Goal: Task Accomplishment & Management: Manage account settings

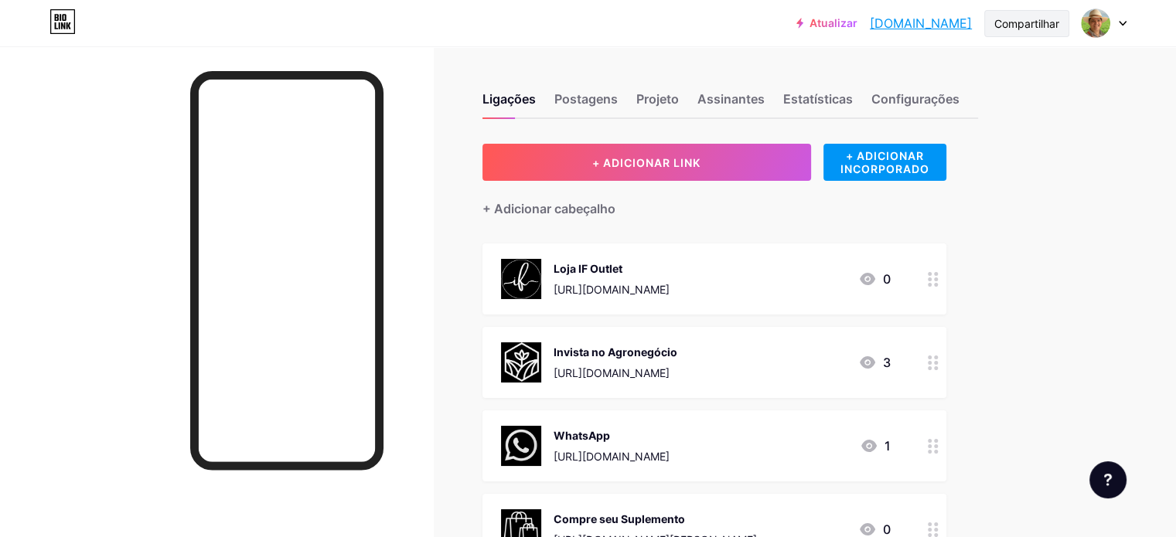
click at [1045, 24] on font "Compartilhar" at bounding box center [1026, 23] width 65 height 13
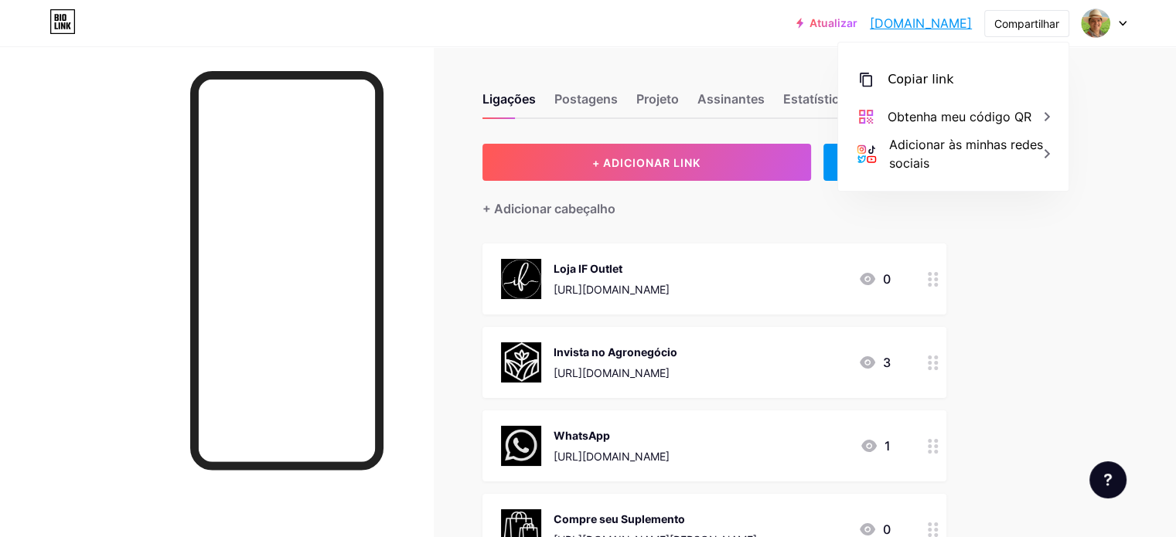
click at [1125, 23] on icon at bounding box center [1123, 23] width 8 height 5
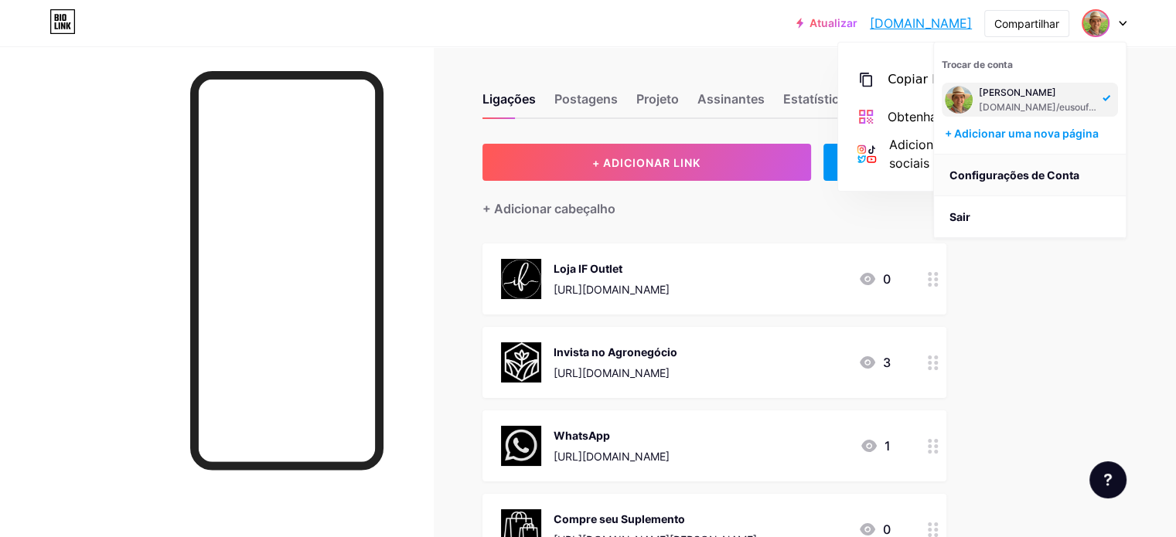
click at [1008, 173] on font "Configurações de Conta" at bounding box center [1014, 175] width 130 height 13
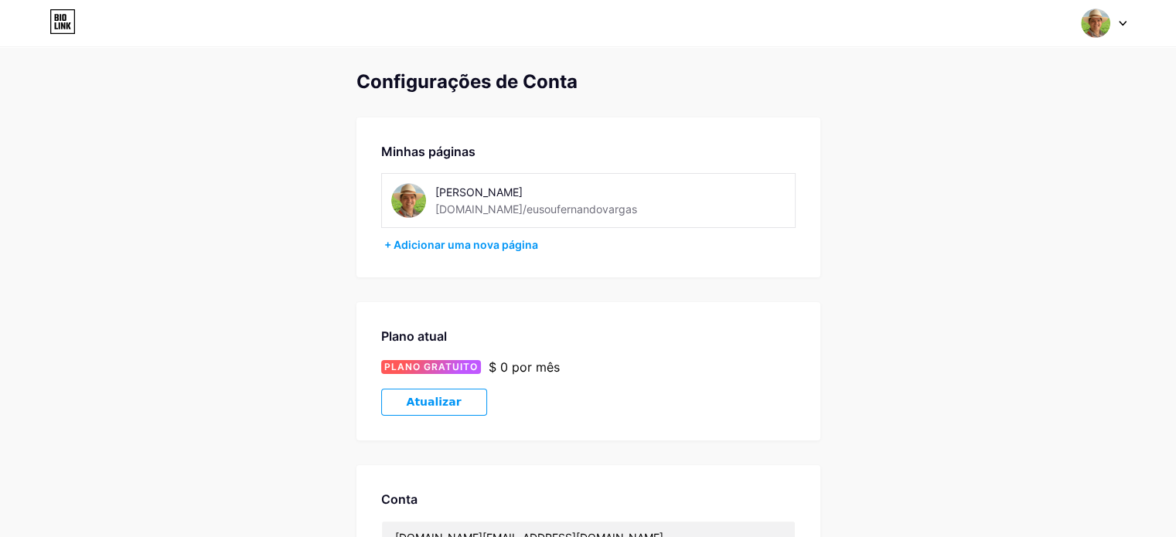
click at [1120, 25] on icon at bounding box center [1123, 23] width 8 height 5
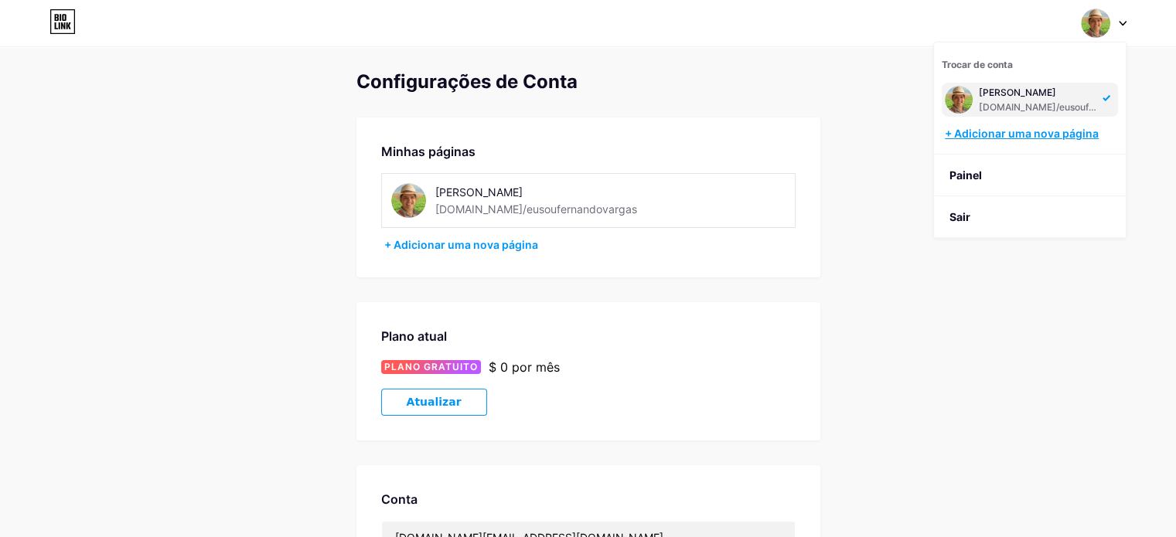
click at [993, 132] on font "+ Adicionar uma nova página" at bounding box center [1022, 133] width 154 height 13
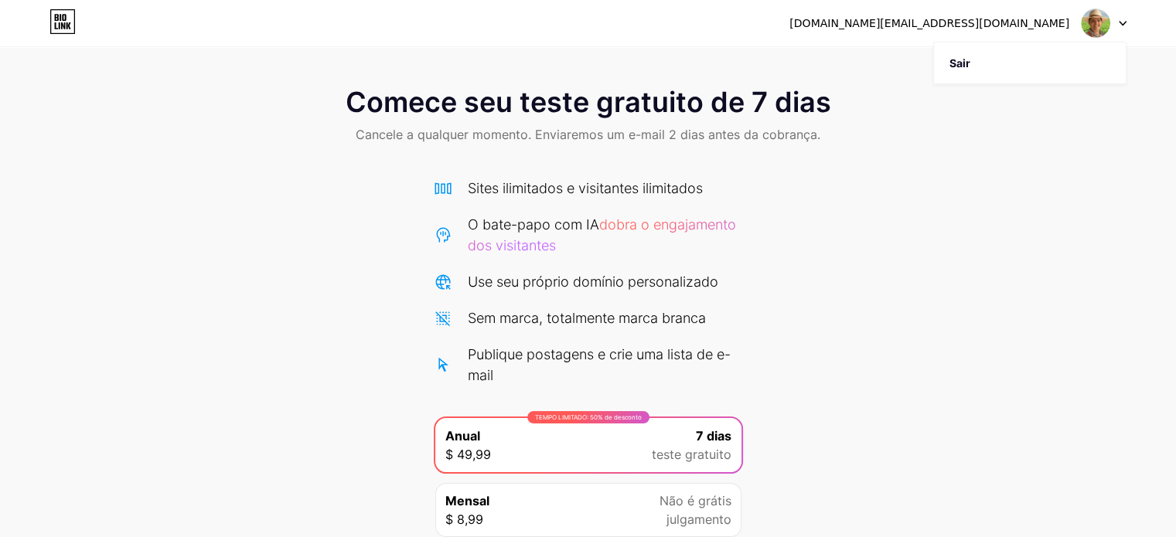
click at [978, 25] on font "[DOMAIN_NAME][EMAIL_ADDRESS][DOMAIN_NAME]" at bounding box center [929, 23] width 280 height 12
click at [1119, 18] on div at bounding box center [1104, 23] width 45 height 28
click at [59, 25] on icon at bounding box center [60, 25] width 2 height 7
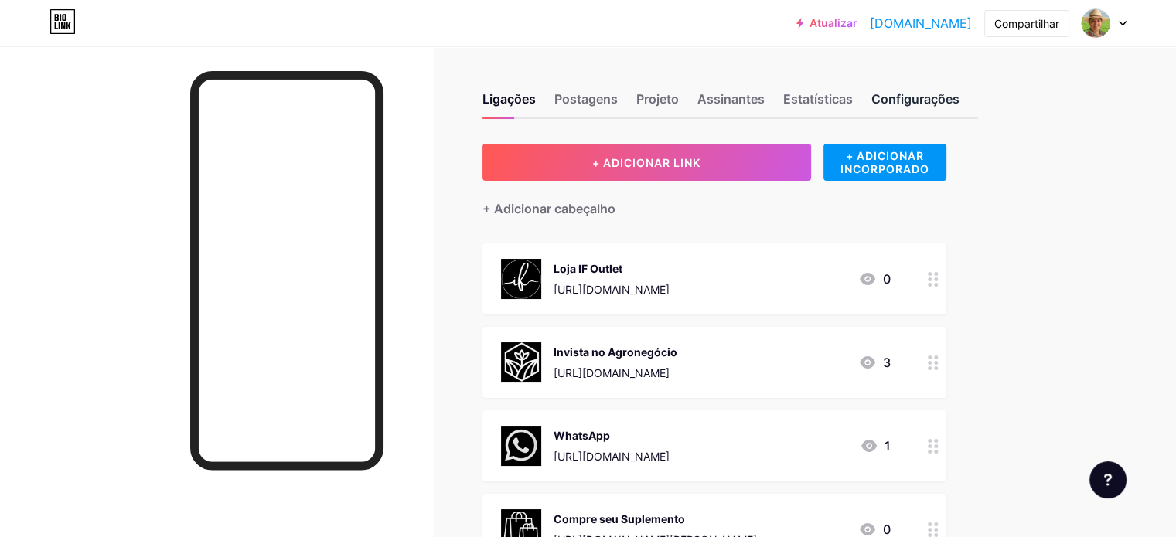
click at [959, 101] on font "Configurações" at bounding box center [915, 98] width 88 height 15
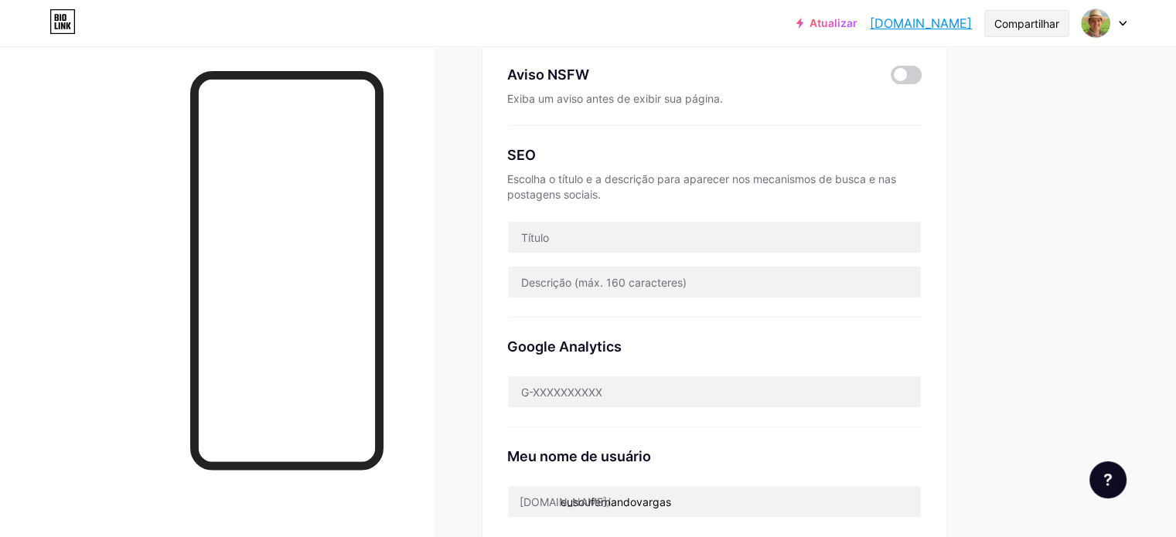
scroll to position [171, 0]
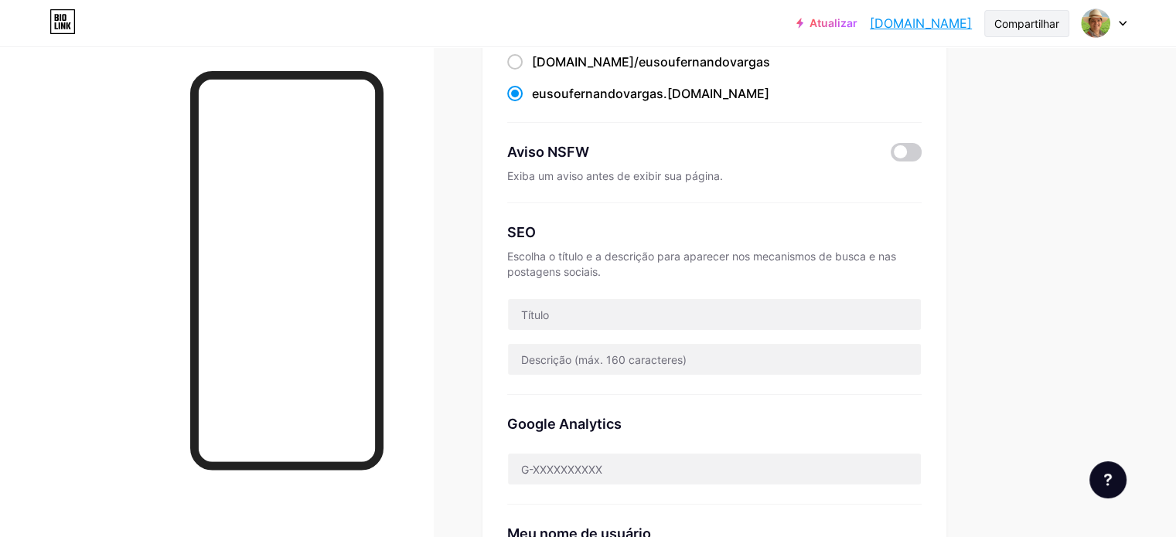
click at [1021, 29] on div "Compartilhar" at bounding box center [1026, 23] width 65 height 16
